Goal: Task Accomplishment & Management: Use online tool/utility

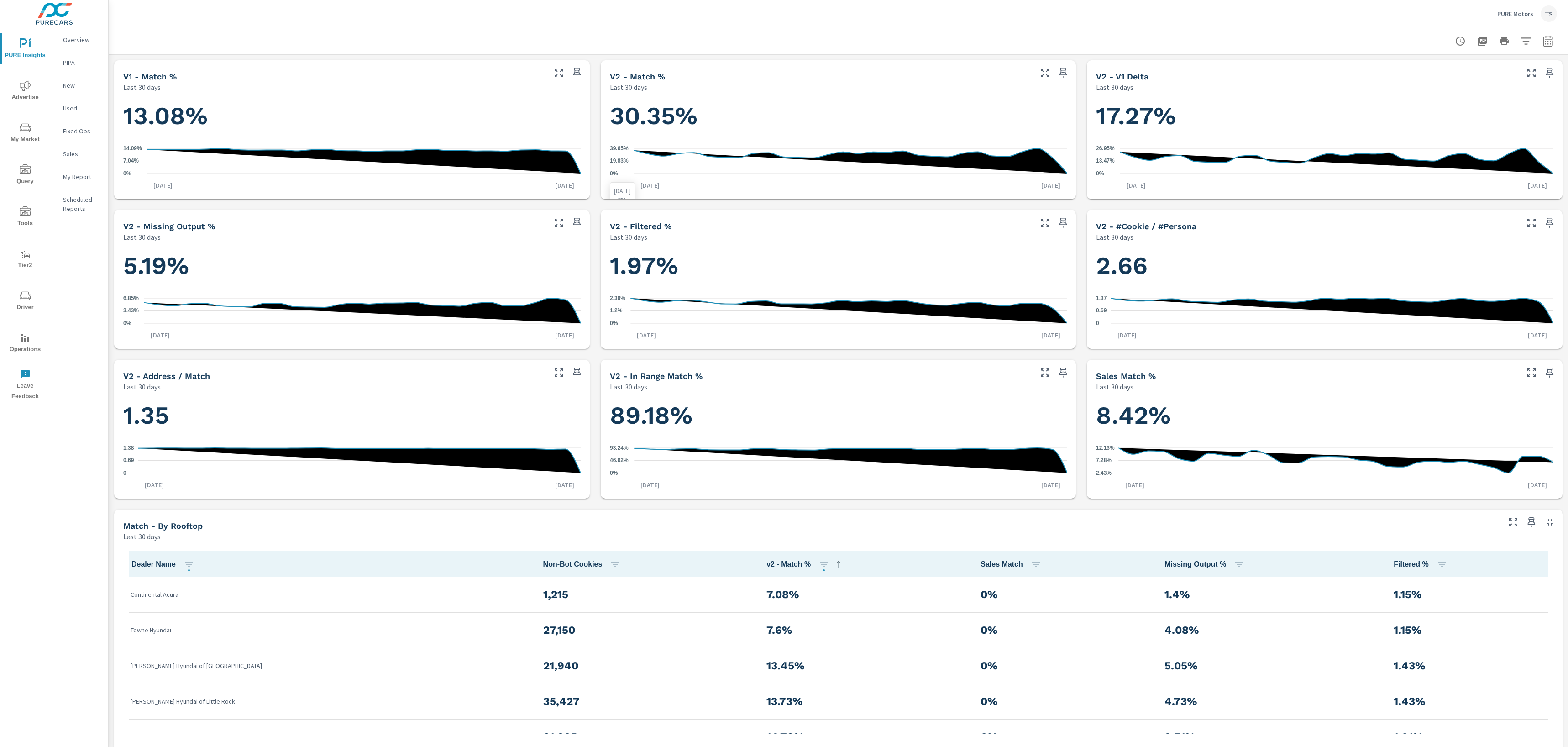
scroll to position [493, 0]
click at [1544, 36] on icon "button" at bounding box center [1548, 41] width 11 height 11
select select "Last 30 days"
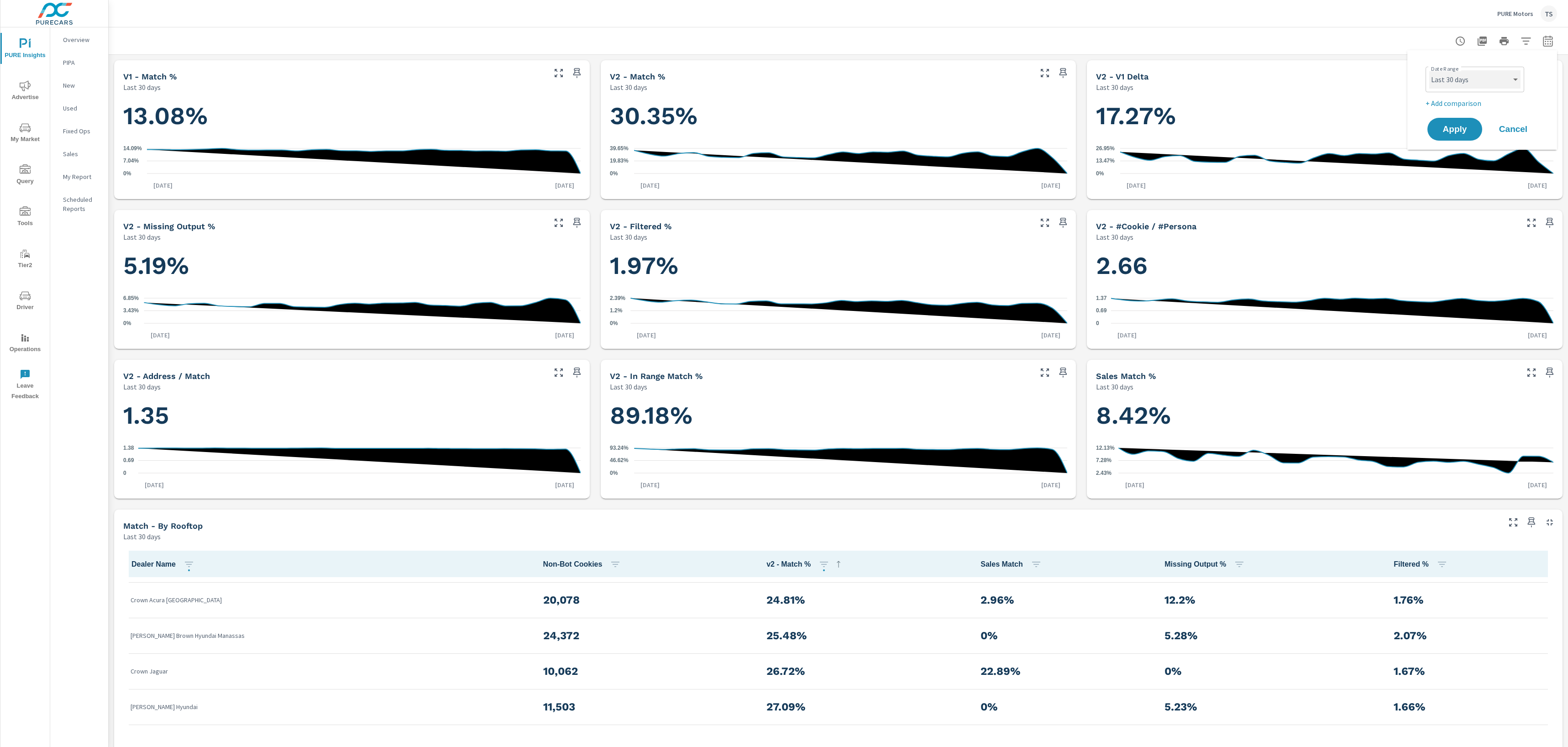
click at [1512, 77] on select "Custom [DATE] Last week Last 7 days Last 14 days Last 30 days Last 45 days Last…" at bounding box center [1475, 80] width 91 height 18
click at [1524, 38] on icon "button" at bounding box center [1526, 41] width 11 height 11
click at [1474, 157] on li "PureIdentityProgram" at bounding box center [1465, 155] width 139 height 23
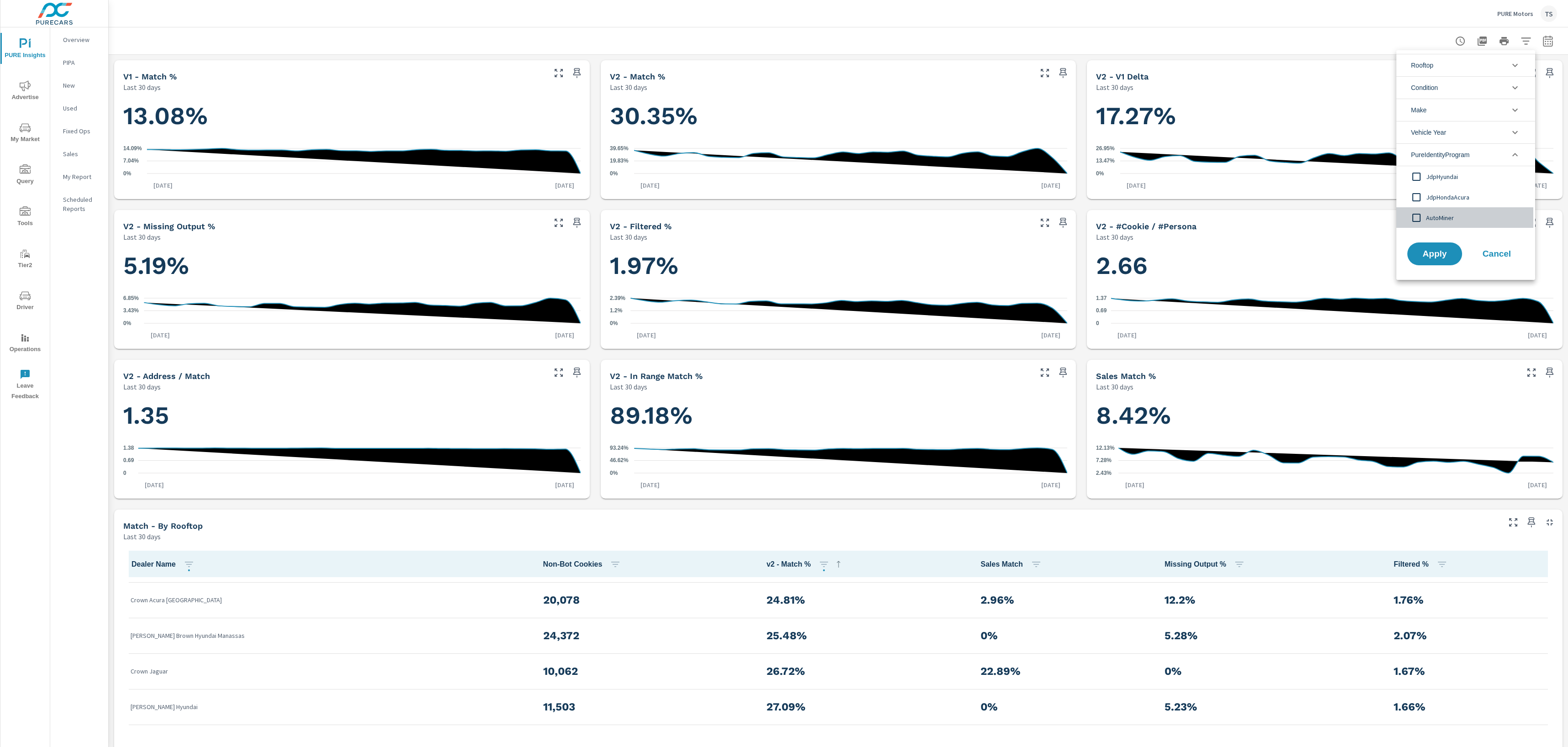
drag, startPoint x: 1441, startPoint y: 218, endPoint x: 1434, endPoint y: 240, distance: 23.1
click at [1439, 220] on span "AutoMiner" at bounding box center [1476, 218] width 100 height 11
click at [1435, 244] on button "Apply" at bounding box center [1435, 254] width 57 height 24
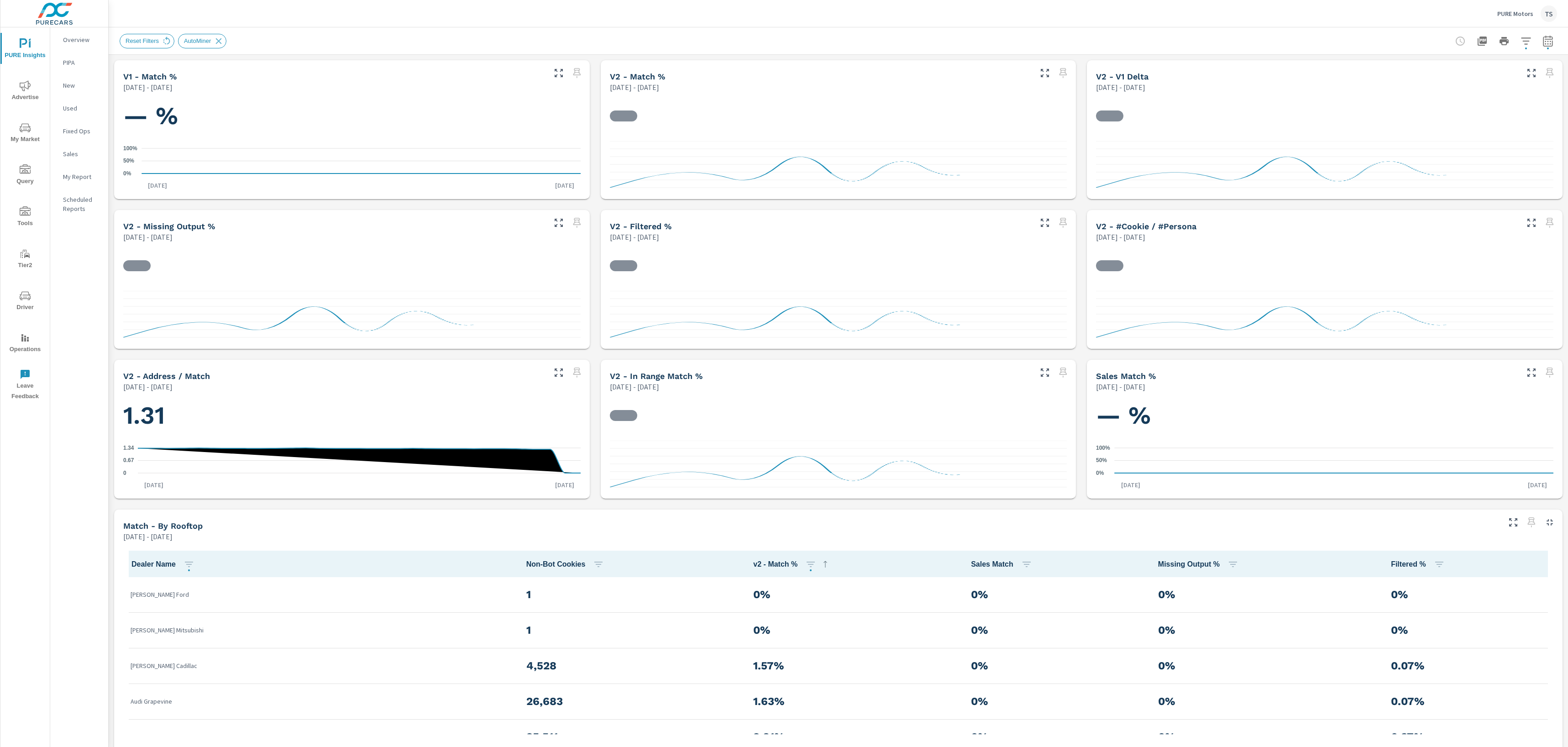
scroll to position [462, 0]
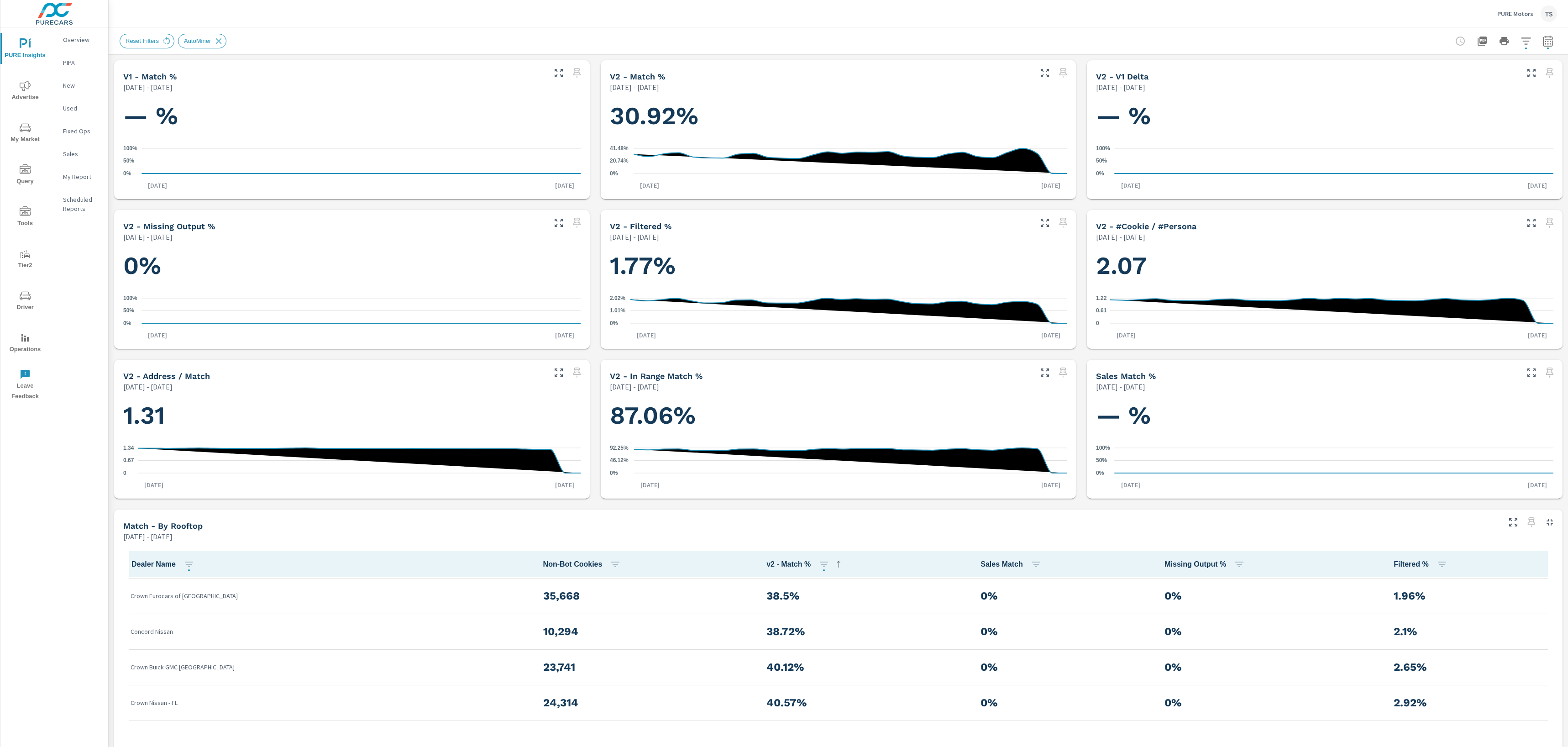
click at [1532, 37] on button "button" at bounding box center [1526, 41] width 18 height 18
click at [1547, 39] on div at bounding box center [784, 374] width 1568 height 747
click at [1544, 42] on icon "button" at bounding box center [1548, 41] width 10 height 11
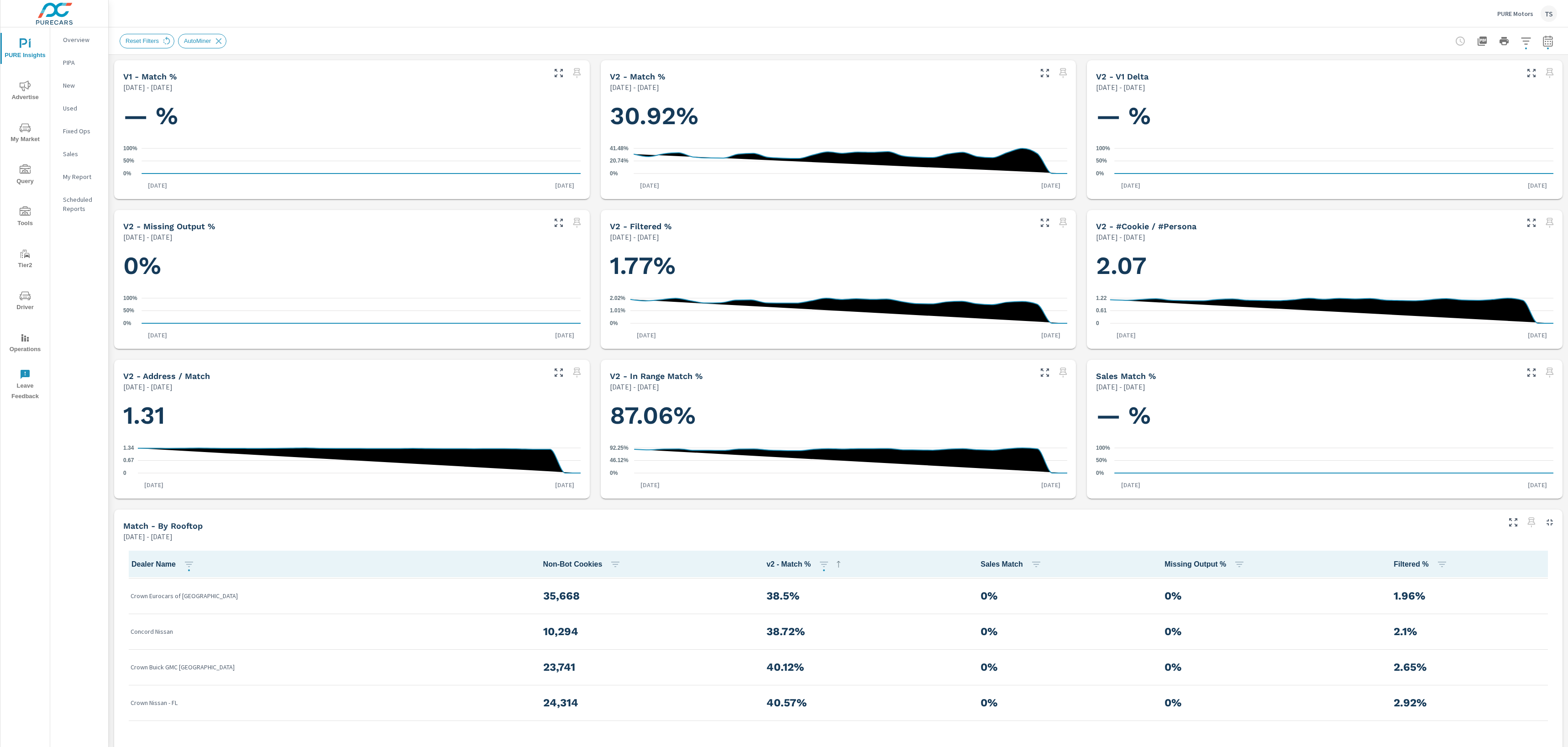
click at [1544, 42] on icon "button" at bounding box center [1548, 41] width 10 height 11
click at [1498, 81] on select "Custom [DATE] Last week Last 7 days Last 14 days Last 30 days Last 45 days Last…" at bounding box center [1475, 80] width 98 height 18
click at [1426, 71] on select "Custom [DATE] Last week Last 7 days Last 14 days Last 30 days Last 45 days Last…" at bounding box center [1475, 80] width 98 height 18
select select "Last 30 days"
click at [1465, 164] on icon "0% 50% 100%" at bounding box center [1325, 161] width 457 height 39
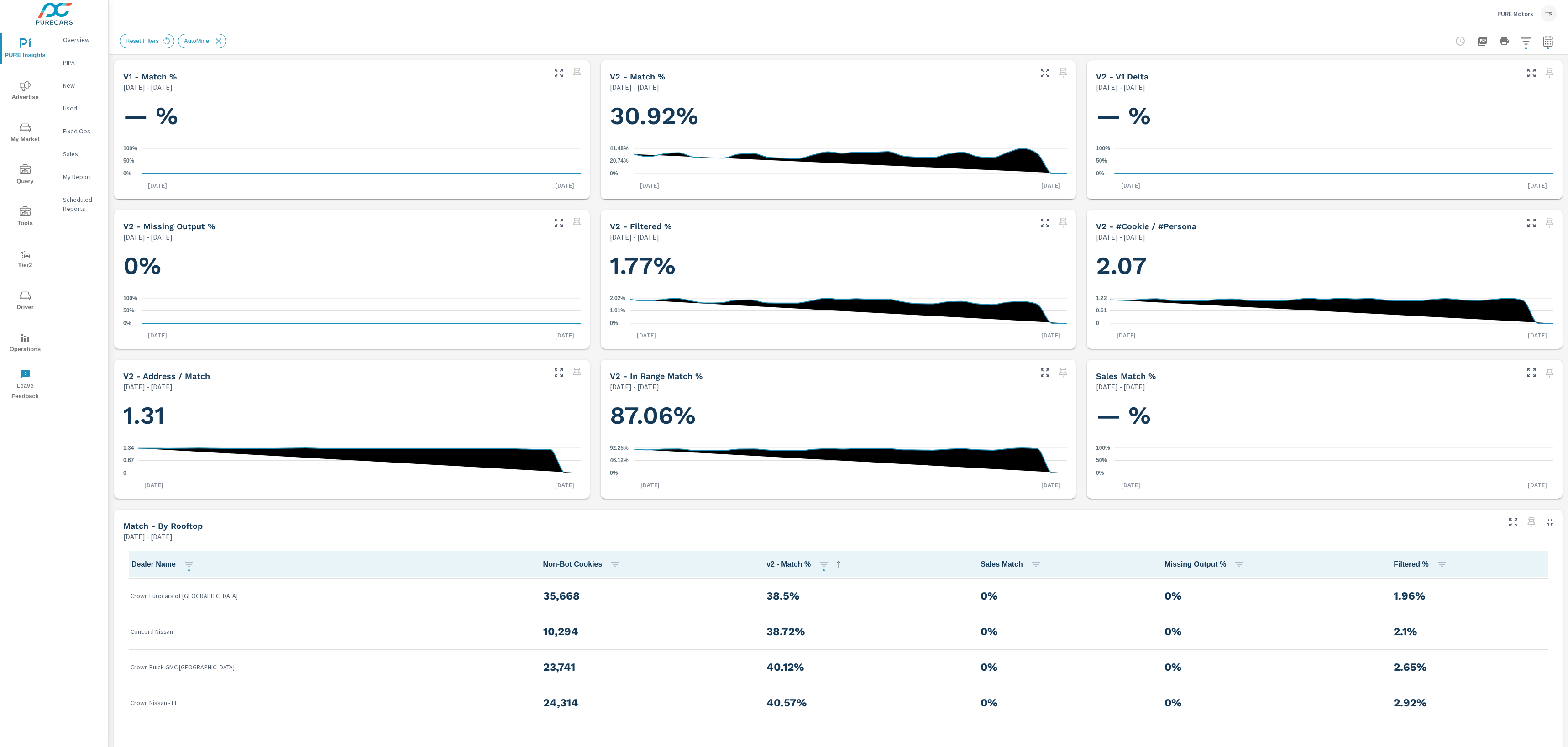
click at [1465, 125] on h1 "— %" at bounding box center [1325, 116] width 457 height 31
click at [1558, 48] on div "Reset Filters AutoMiner" at bounding box center [838, 41] width 1459 height 27
click at [1545, 39] on icon "button" at bounding box center [1548, 41] width 10 height 11
click at [1521, 71] on select "Custom [DATE] Last week Last 7 days Last 14 days Last 30 days Last 45 days Last…" at bounding box center [1475, 80] width 98 height 18
click at [1426, 71] on select "Custom [DATE] Last week Last 7 days Last 14 days Last 30 days Last 45 days Last…" at bounding box center [1475, 80] width 98 height 18
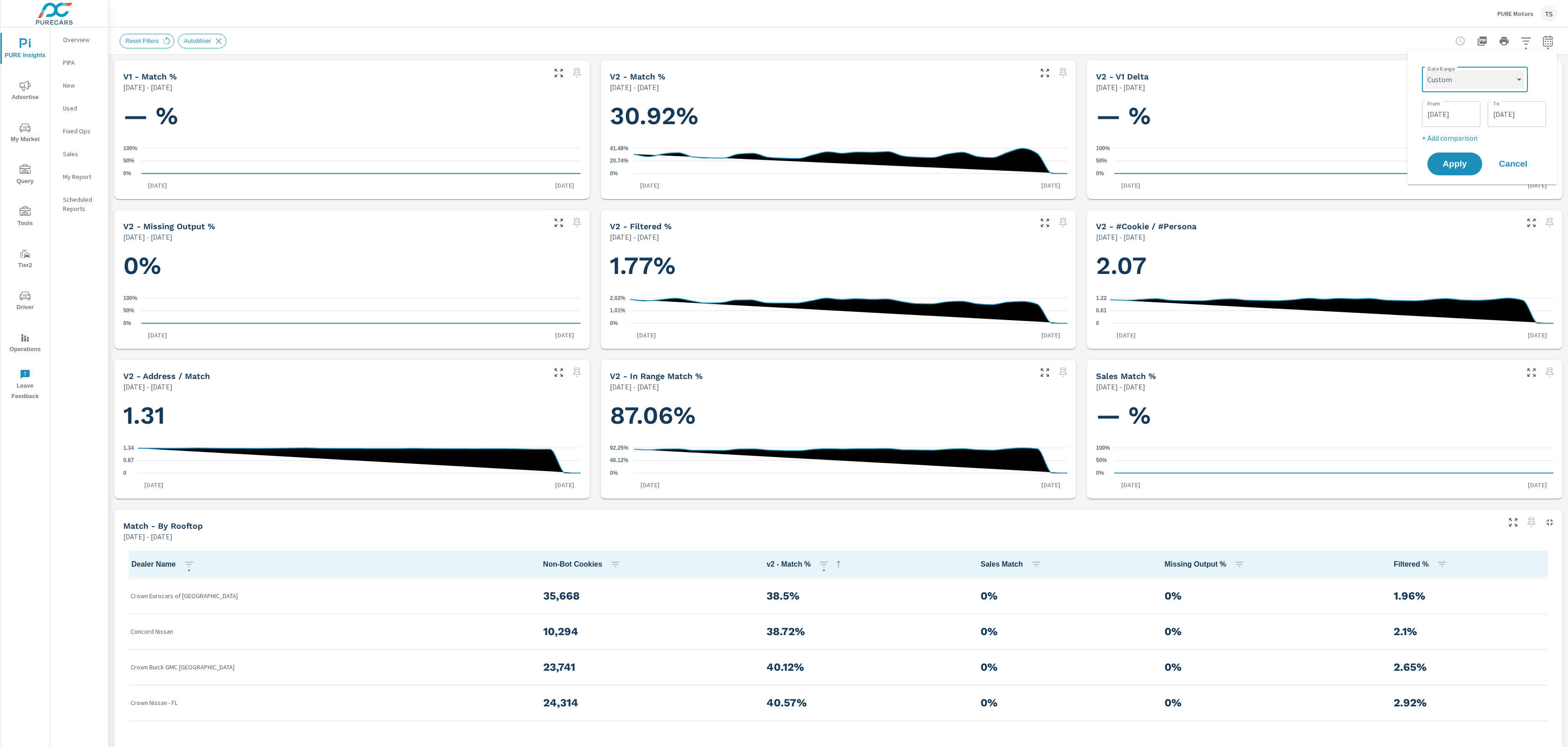
select select "Month to date"
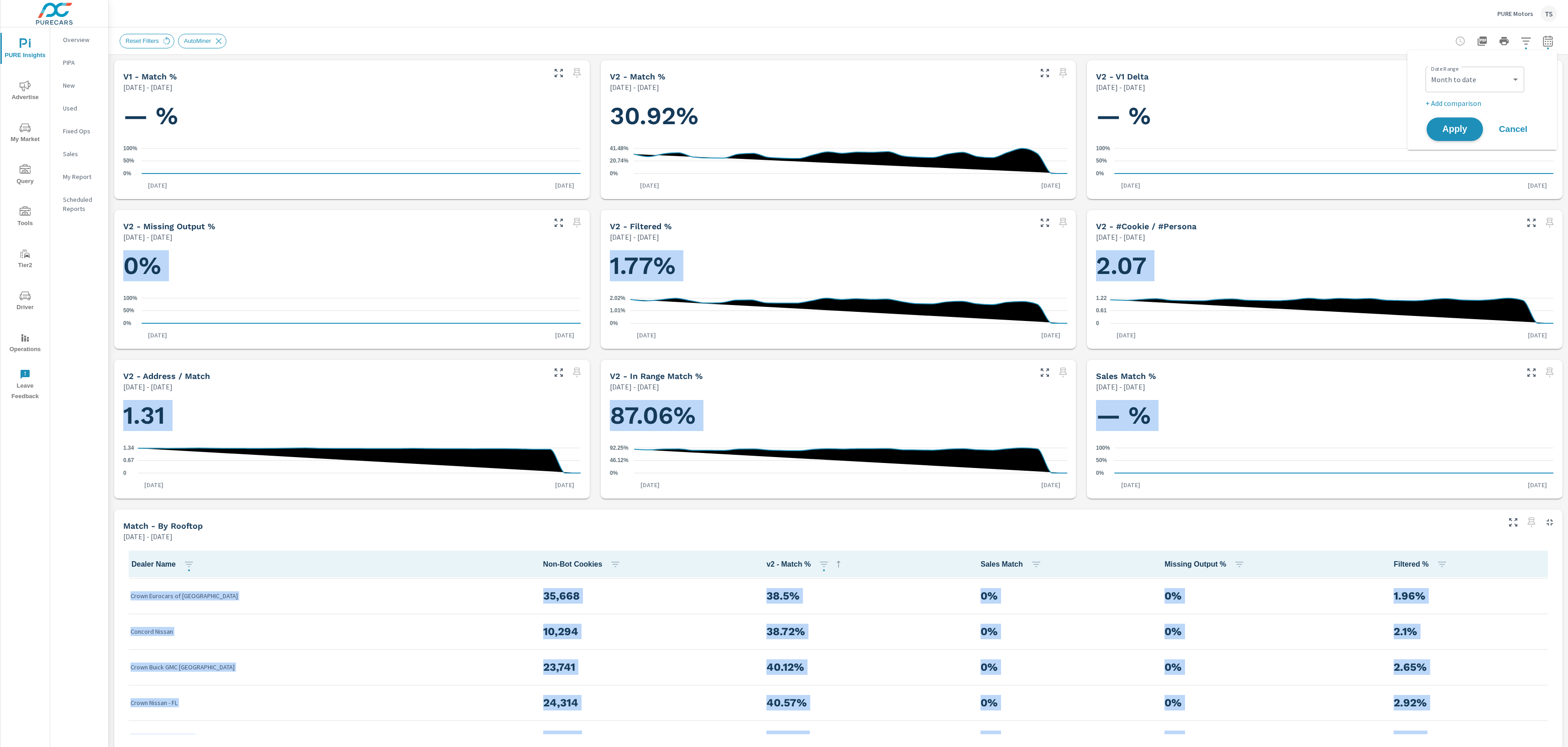
drag, startPoint x: 1468, startPoint y: 153, endPoint x: 1459, endPoint y: 127, distance: 27.5
click at [1459, 127] on body "PURE Insights Advertise My Market Query Tools Tier2 Driver Operations Leave Fee…" at bounding box center [784, 374] width 1568 height 747
click at [1459, 127] on div "Date Range Custom [DATE] Last week Last 7 days Last 14 days Last 30 days Last 4…" at bounding box center [1482, 100] width 150 height 100
click at [858, 368] on div "v2 - In Range Match % [DATE] - [DATE]" at bounding box center [817, 376] width 434 height 33
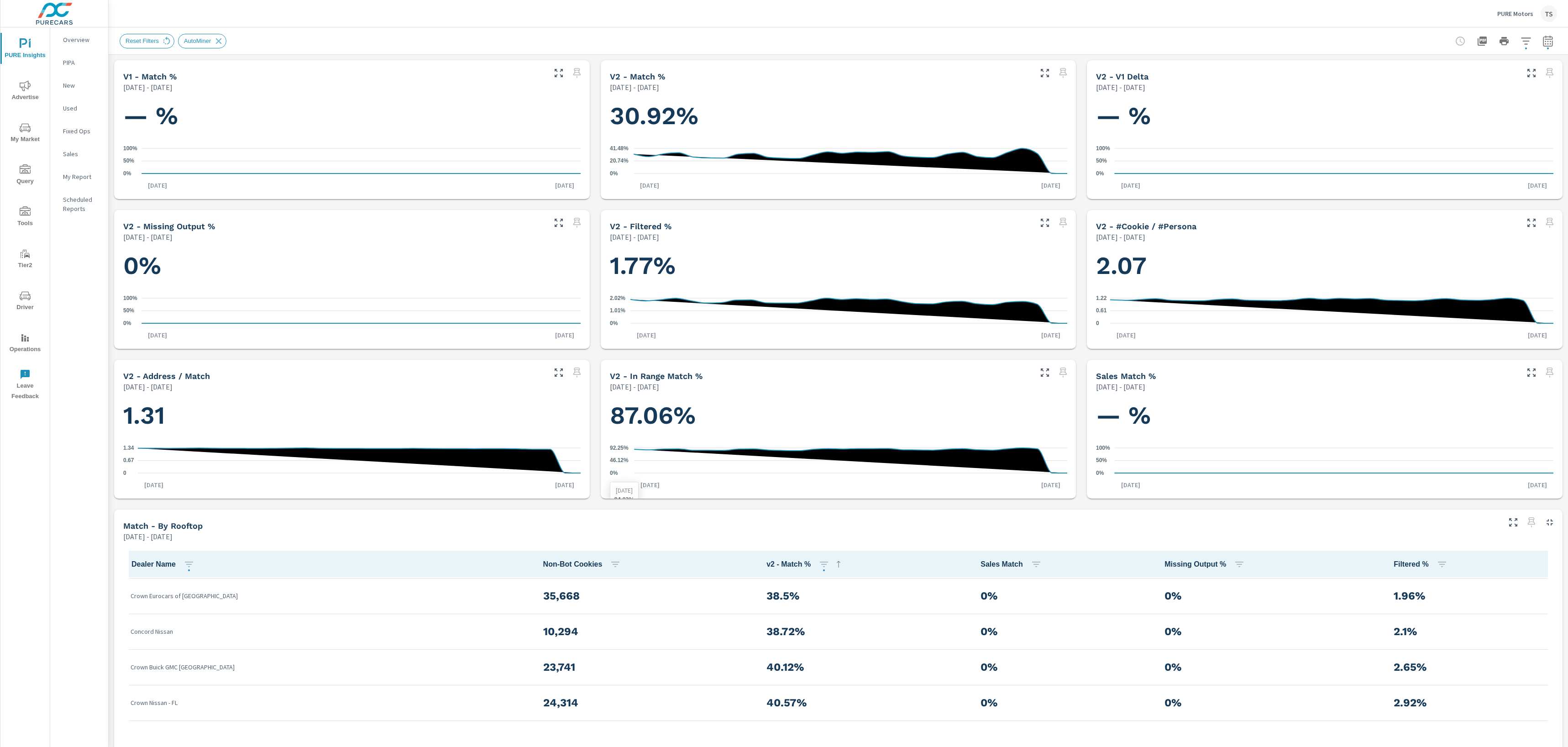
scroll to position [3, 0]
